Goal: Task Accomplishment & Management: Use online tool/utility

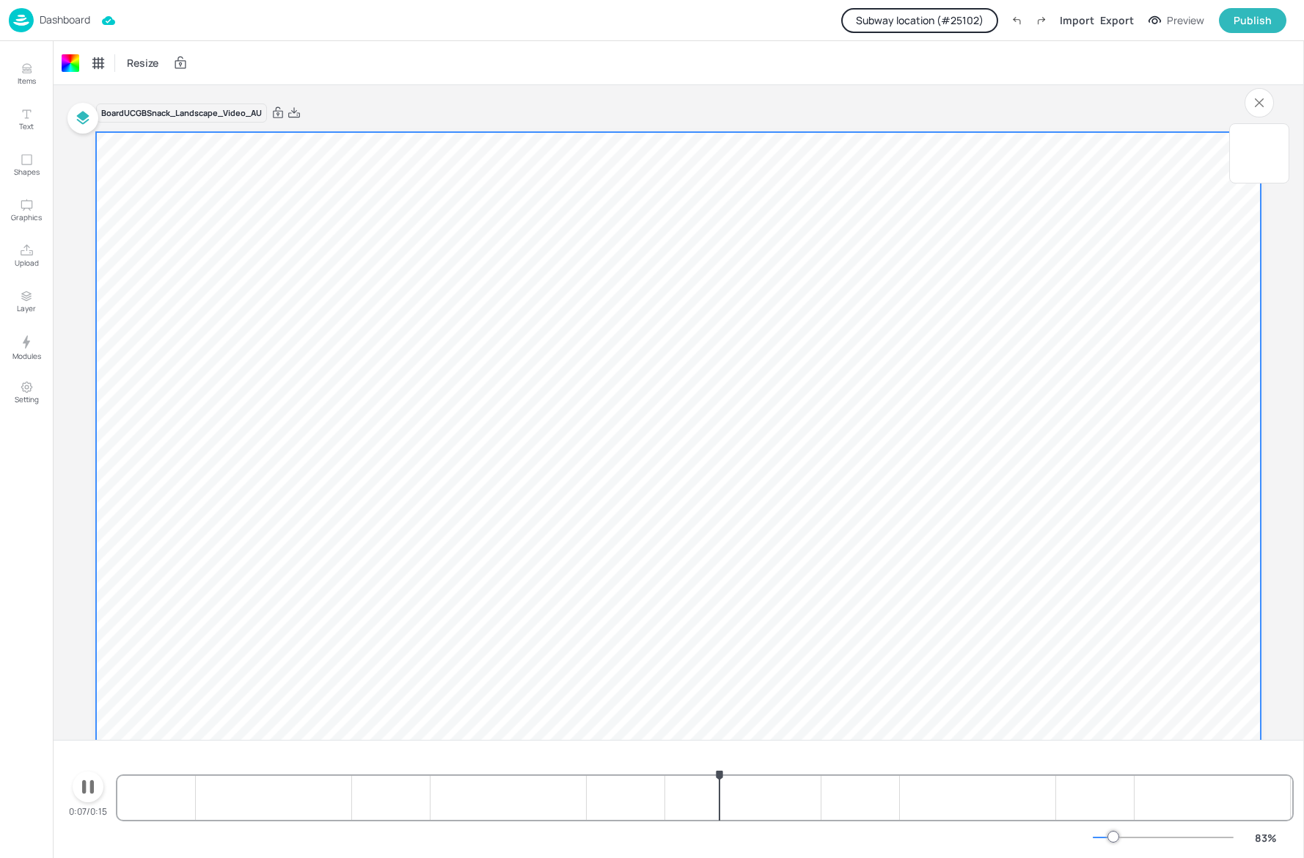
click at [52, 25] on p "Dashboard" at bounding box center [65, 20] width 51 height 10
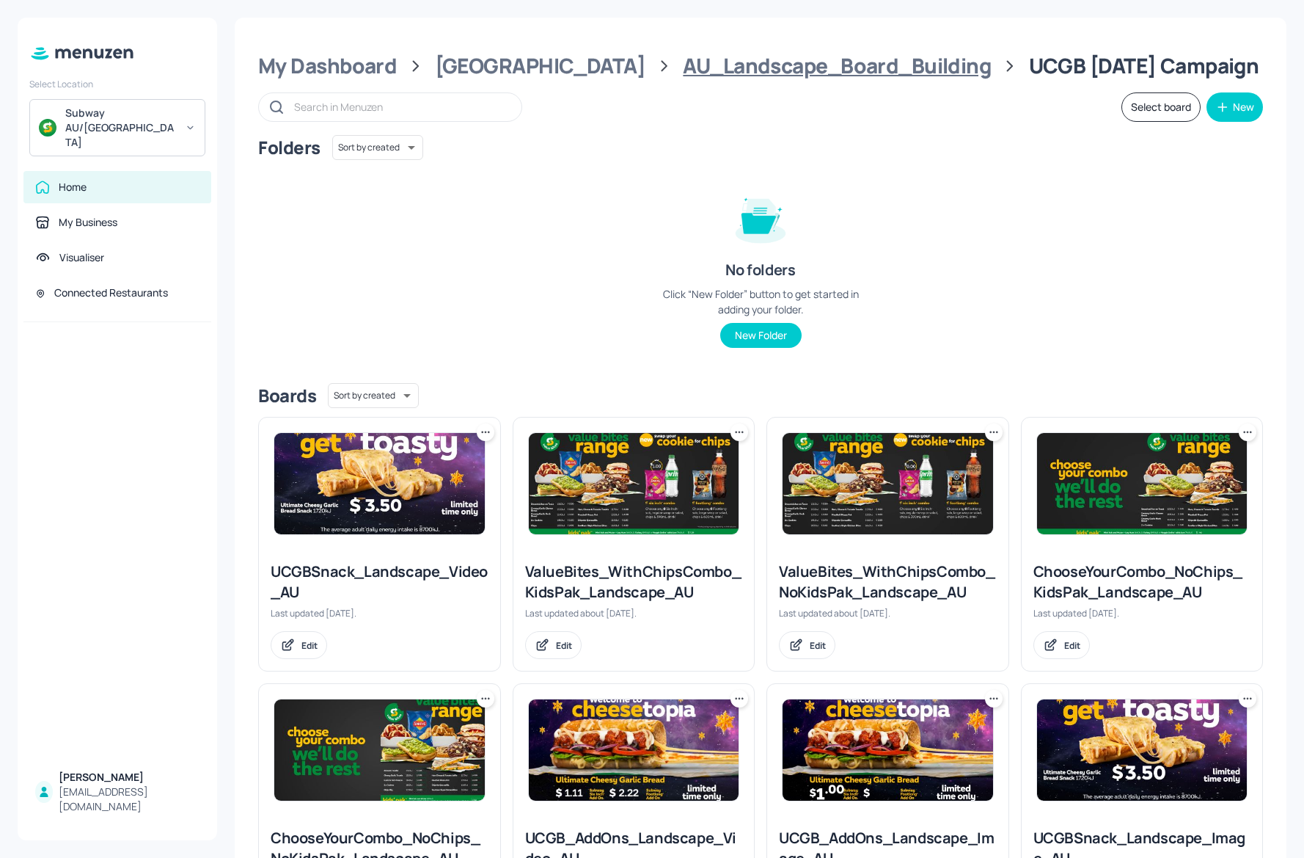
click at [684, 62] on div "AU_Landscape_Board_Building" at bounding box center [837, 66] width 308 height 26
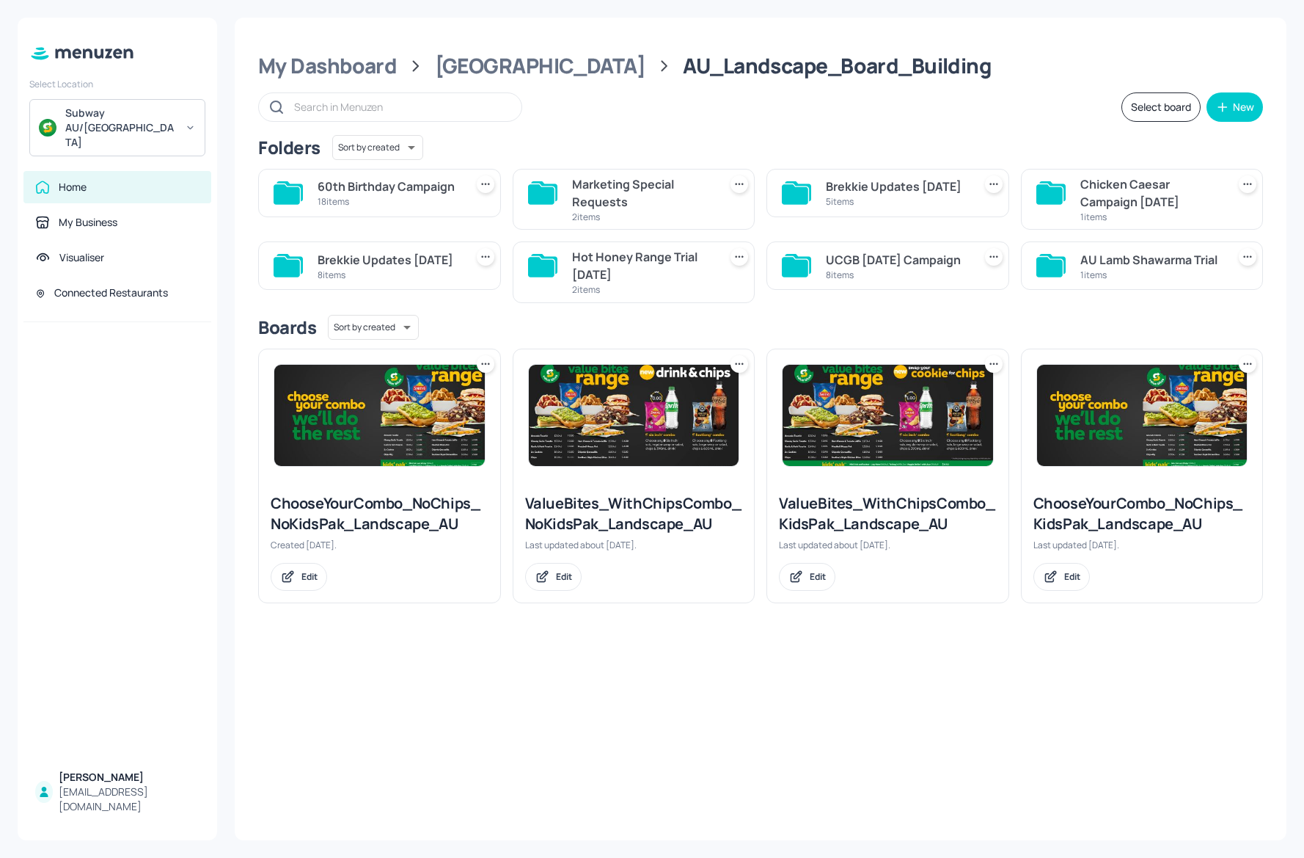
click at [389, 200] on div "18 items" at bounding box center [389, 201] width 142 height 12
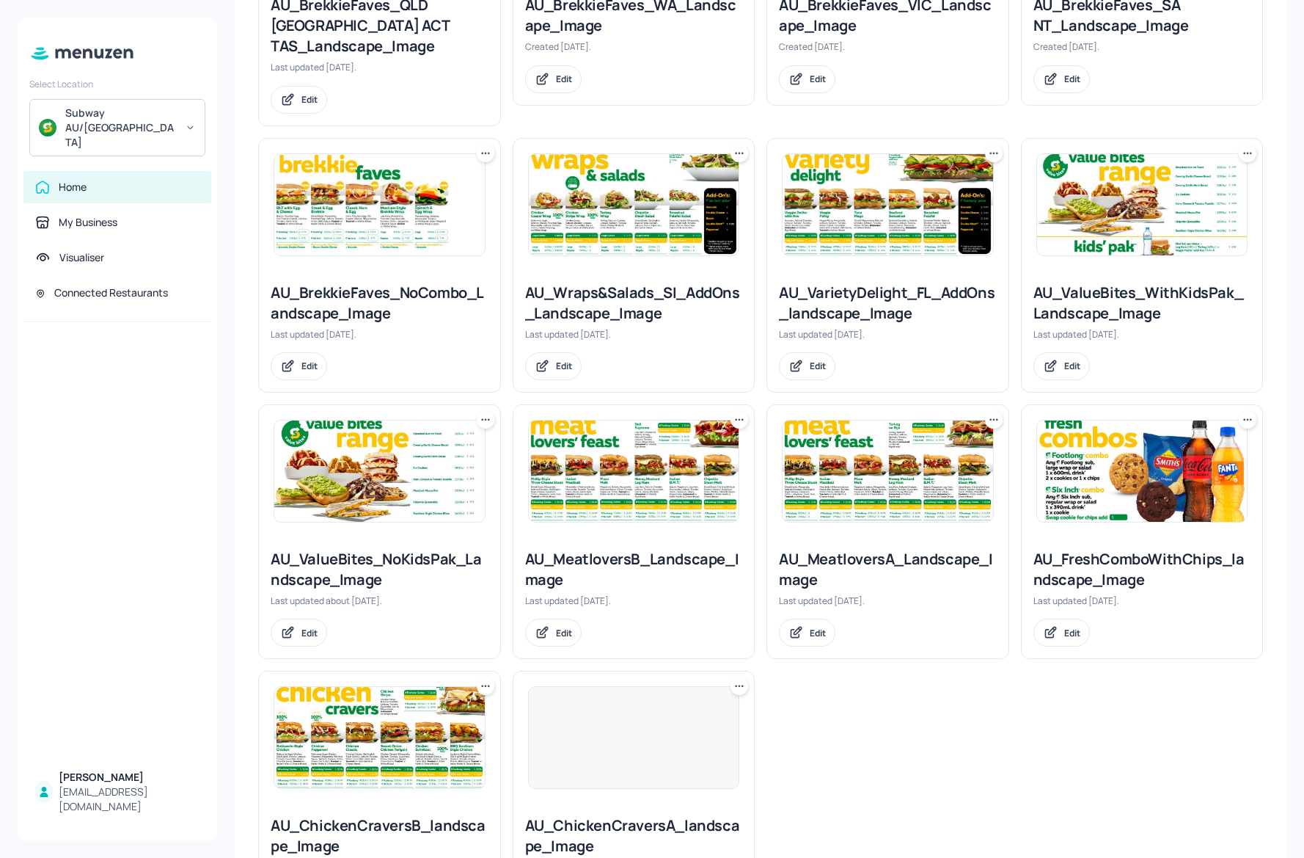
scroll to position [880, 0]
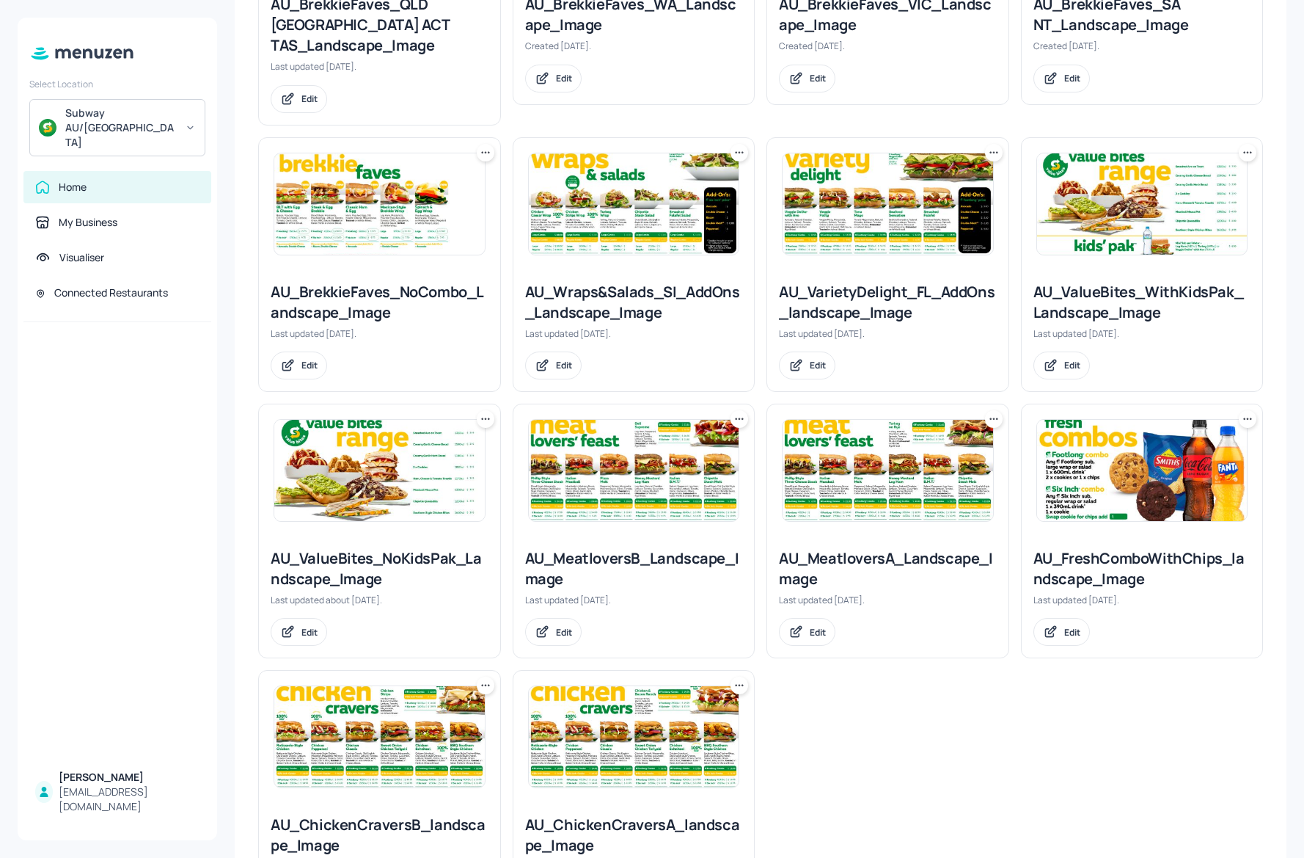
click at [1128, 426] on img at bounding box center [1142, 470] width 211 height 101
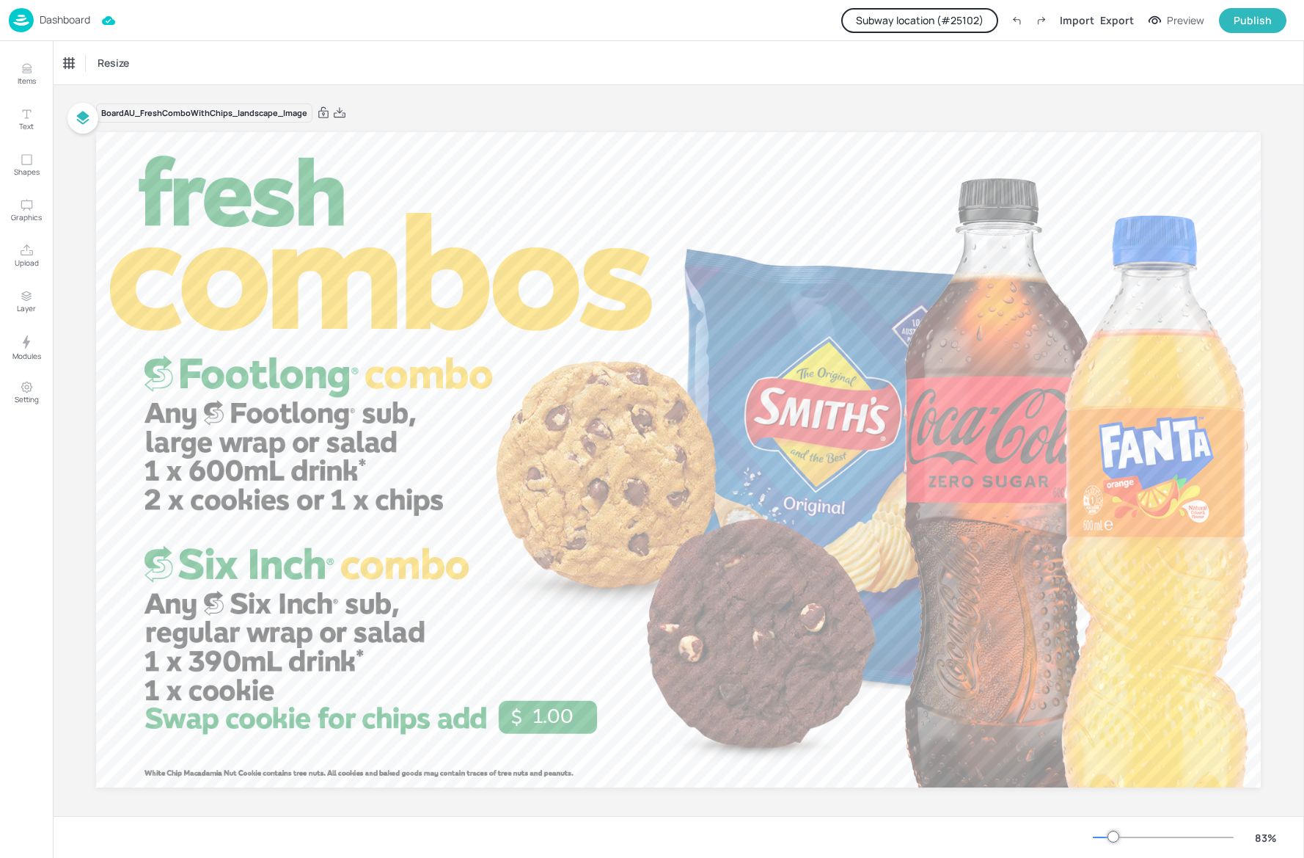
click at [973, 18] on button "Subway location (# 25102 )" at bounding box center [919, 20] width 157 height 25
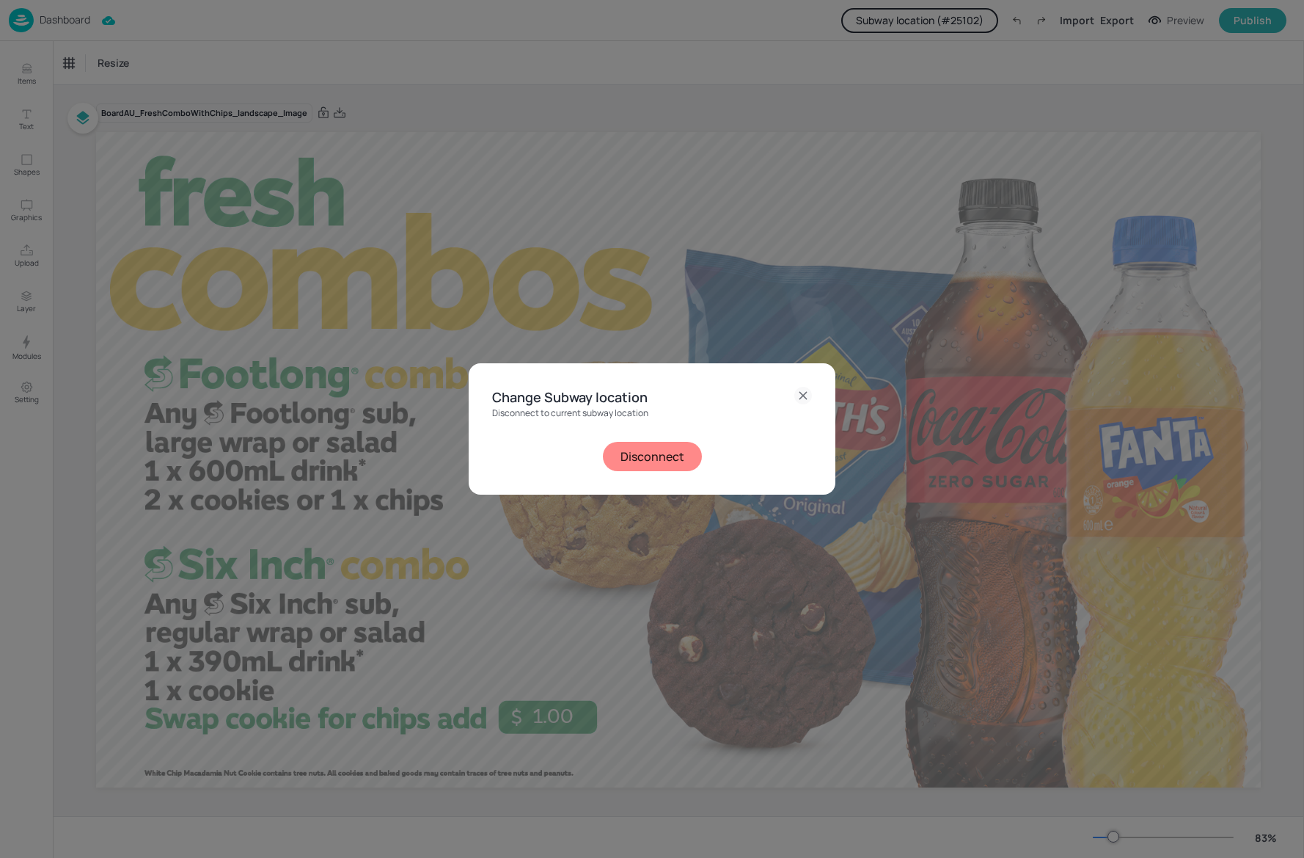
click at [634, 458] on button "Disconnect" at bounding box center [652, 456] width 99 height 29
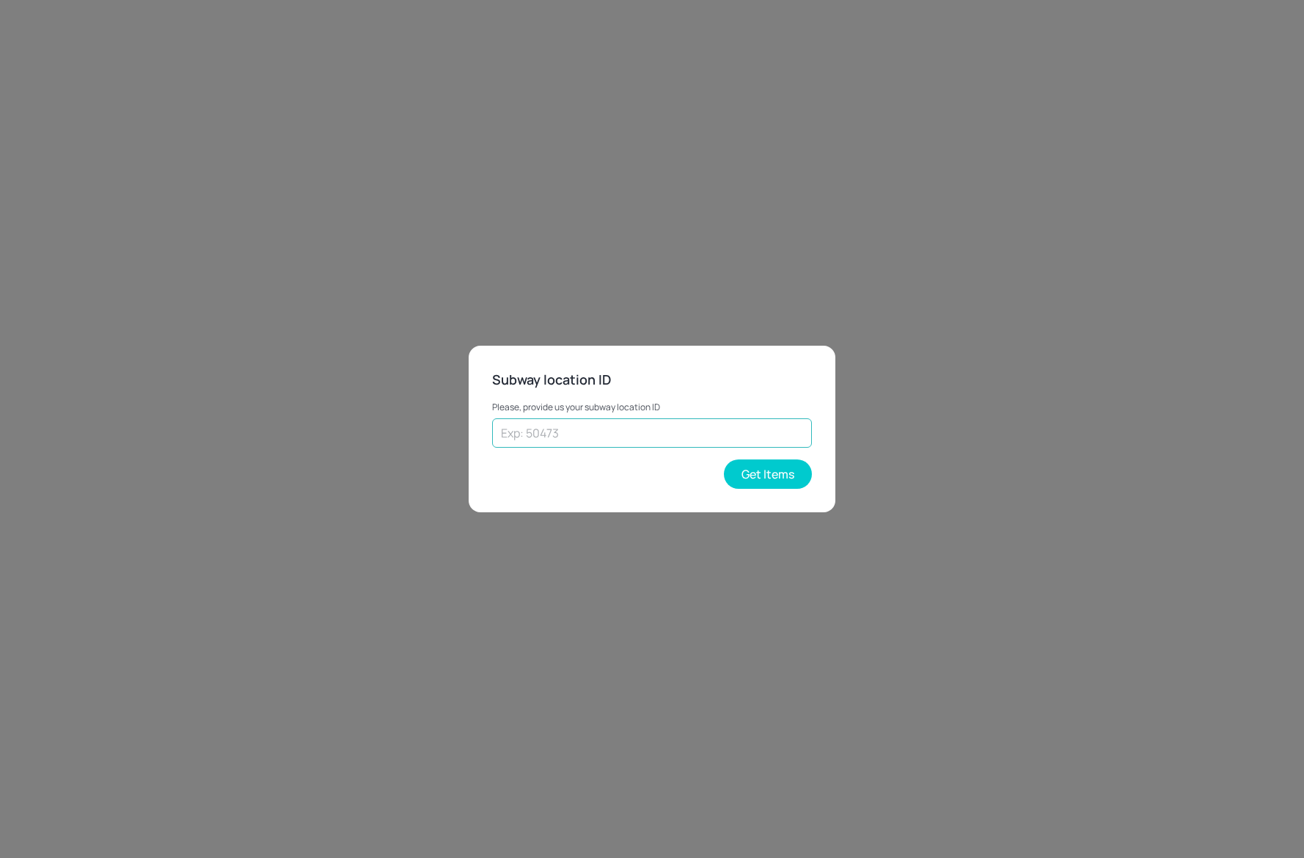
click at [604, 428] on input "text" at bounding box center [652, 432] width 320 height 29
type input "24924"
click at [763, 484] on button "Get Items" at bounding box center [768, 473] width 88 height 29
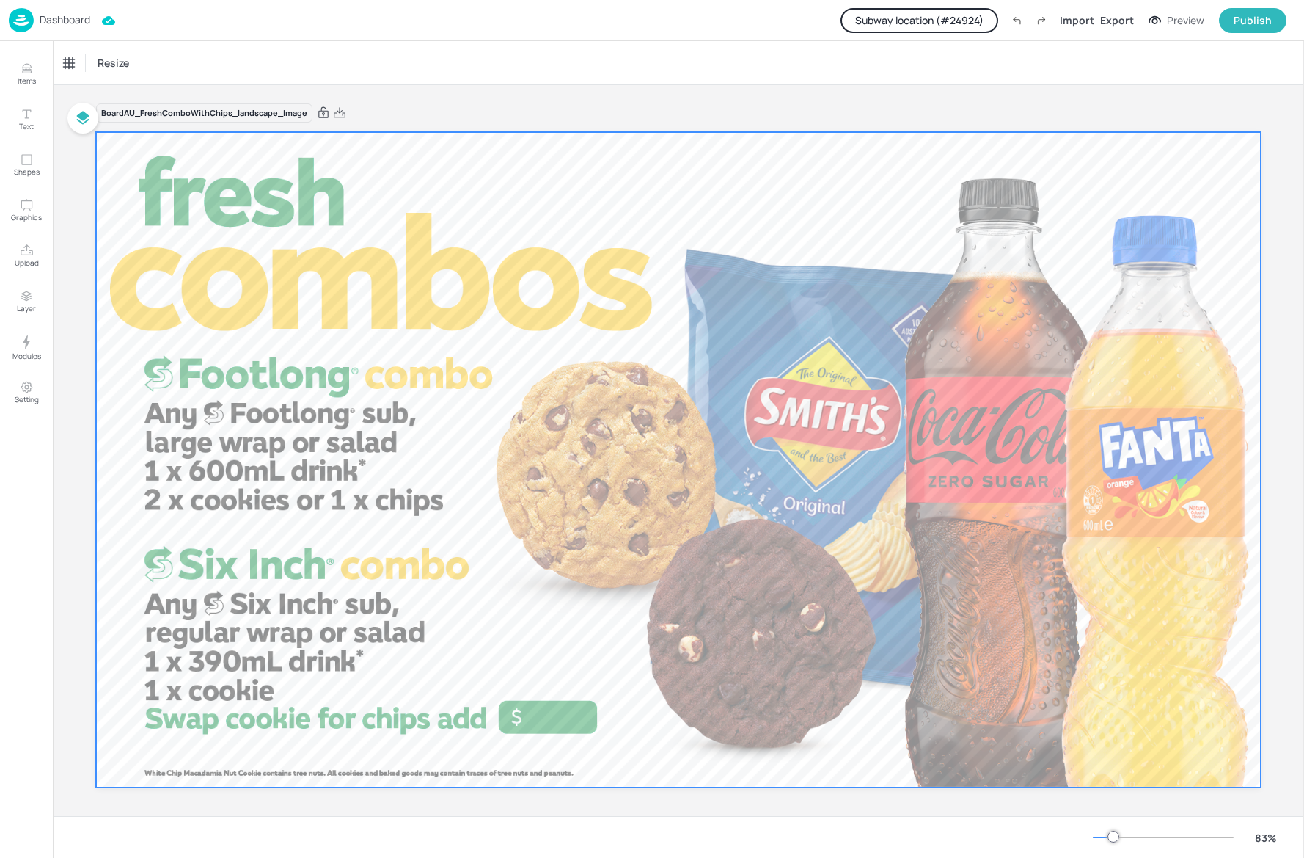
scroll to position [7, 0]
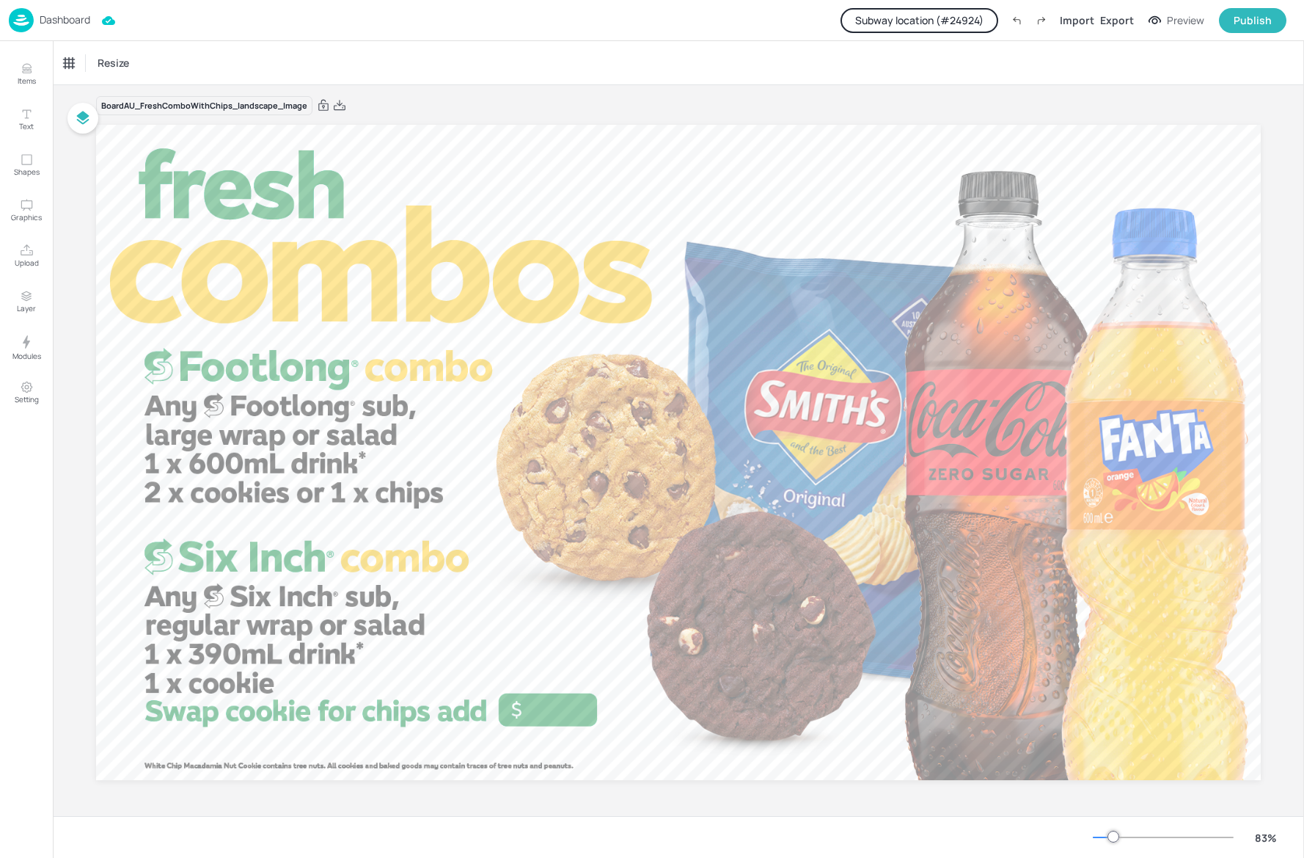
click at [971, 21] on button "Subway location (# 24924 )" at bounding box center [920, 20] width 158 height 25
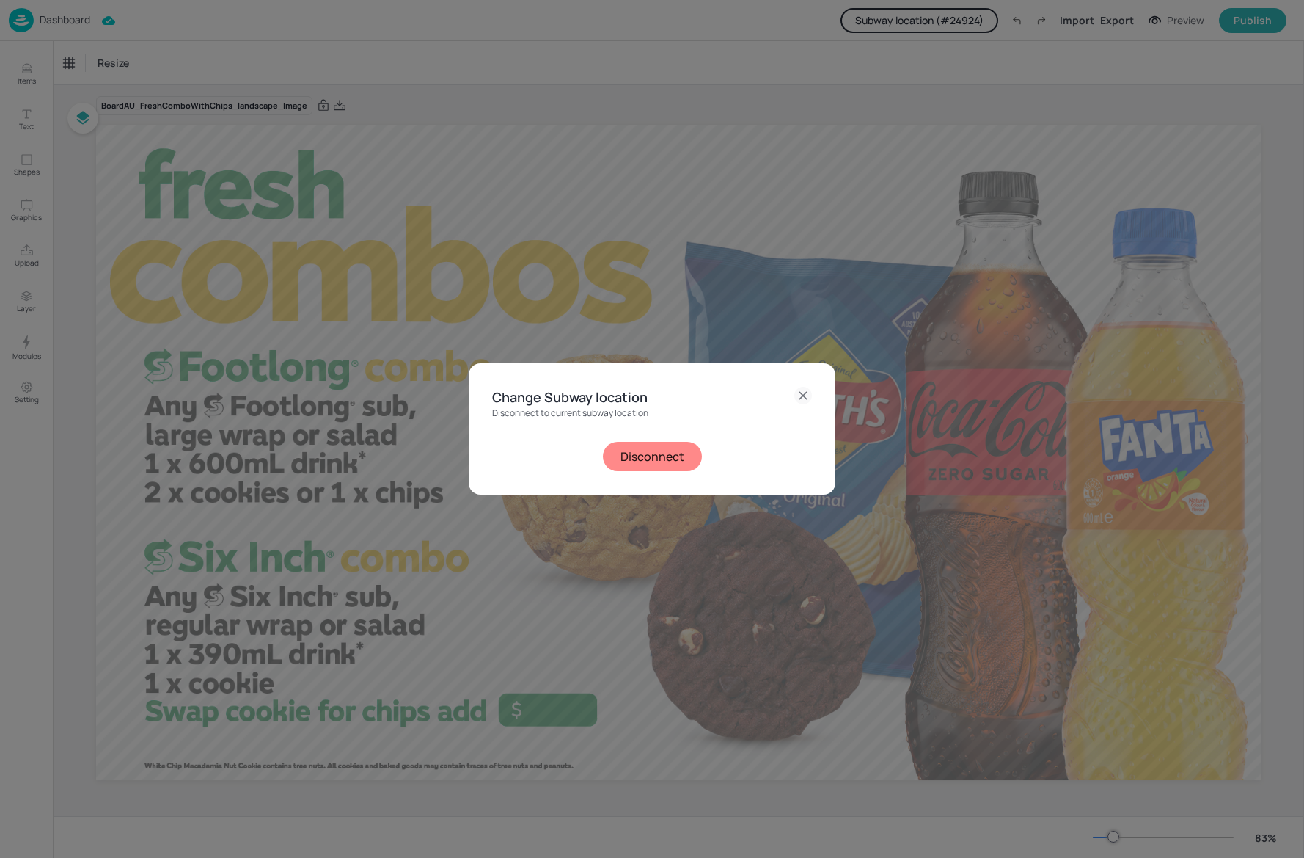
click at [665, 450] on button "Disconnect" at bounding box center [652, 456] width 99 height 29
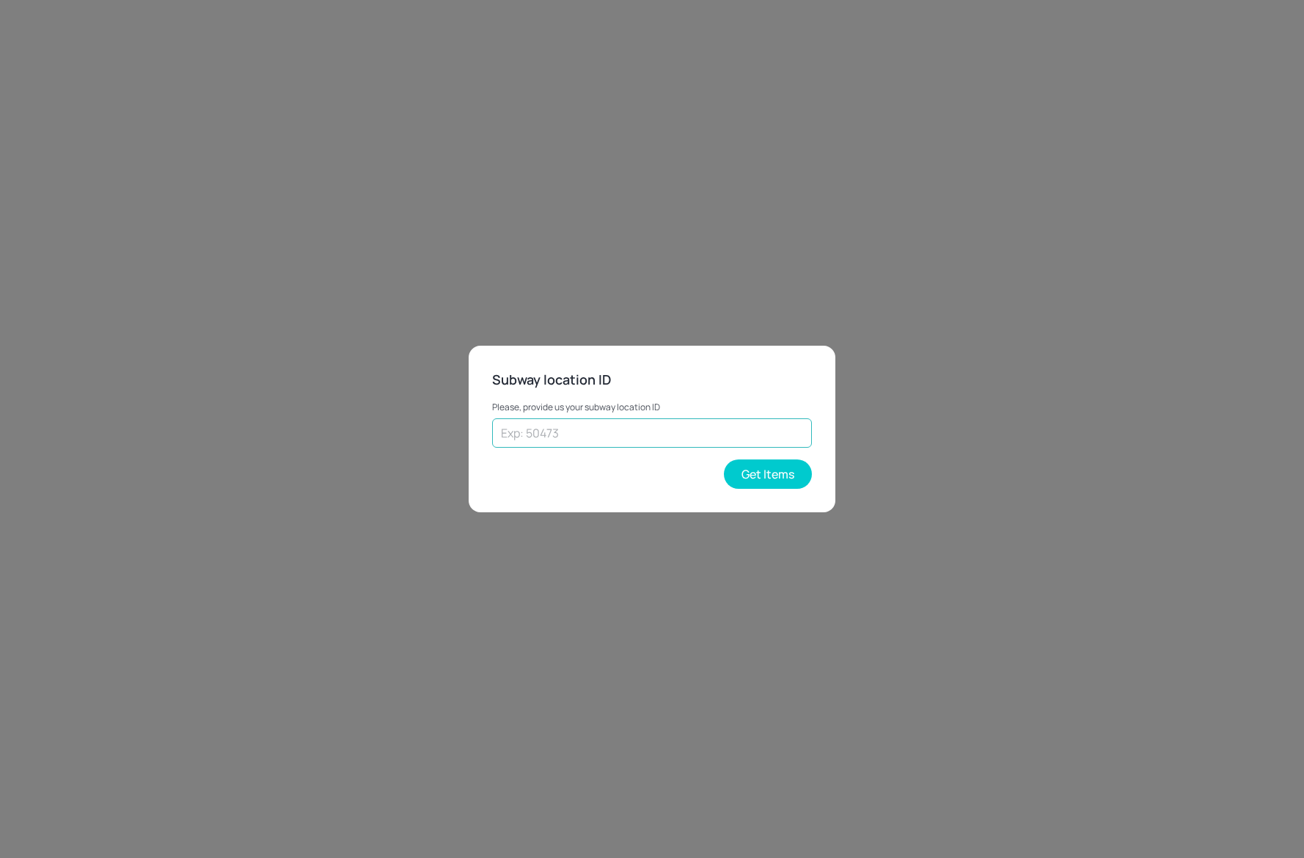
click at [653, 423] on input "text" at bounding box center [652, 432] width 320 height 29
type input "25102"
click at [750, 466] on button "Get Items" at bounding box center [768, 473] width 88 height 29
